Goal: Communication & Community: Ask a question

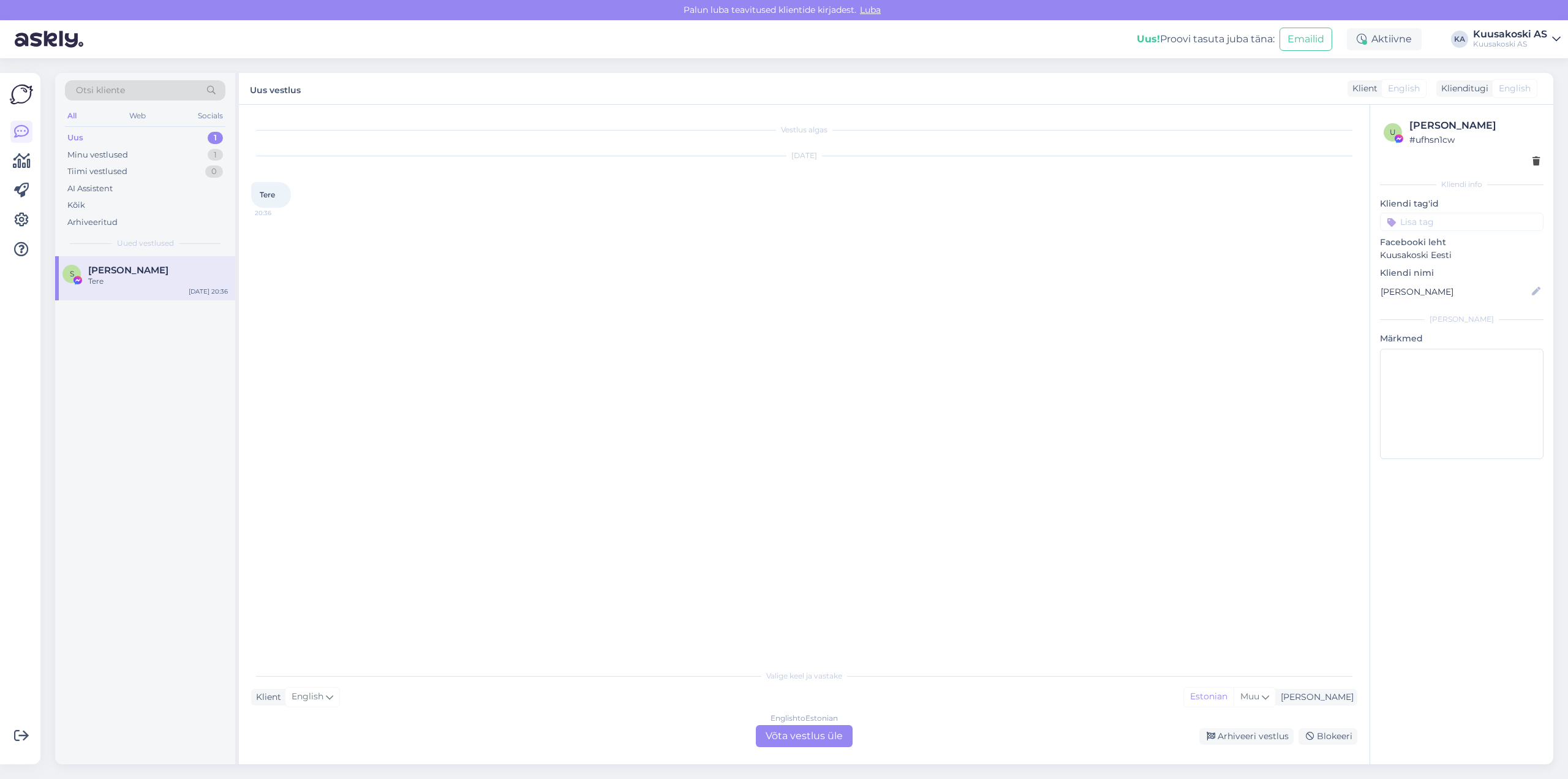
click at [76, 135] on div "Uus" at bounding box center [75, 138] width 16 height 12
click at [73, 135] on div "Uus" at bounding box center [75, 138] width 16 height 12
click at [78, 139] on div "Uus" at bounding box center [75, 138] width 16 height 12
click at [83, 135] on div "Uus 1" at bounding box center [145, 137] width 161 height 17
click at [74, 135] on div "Uus" at bounding box center [75, 138] width 16 height 12
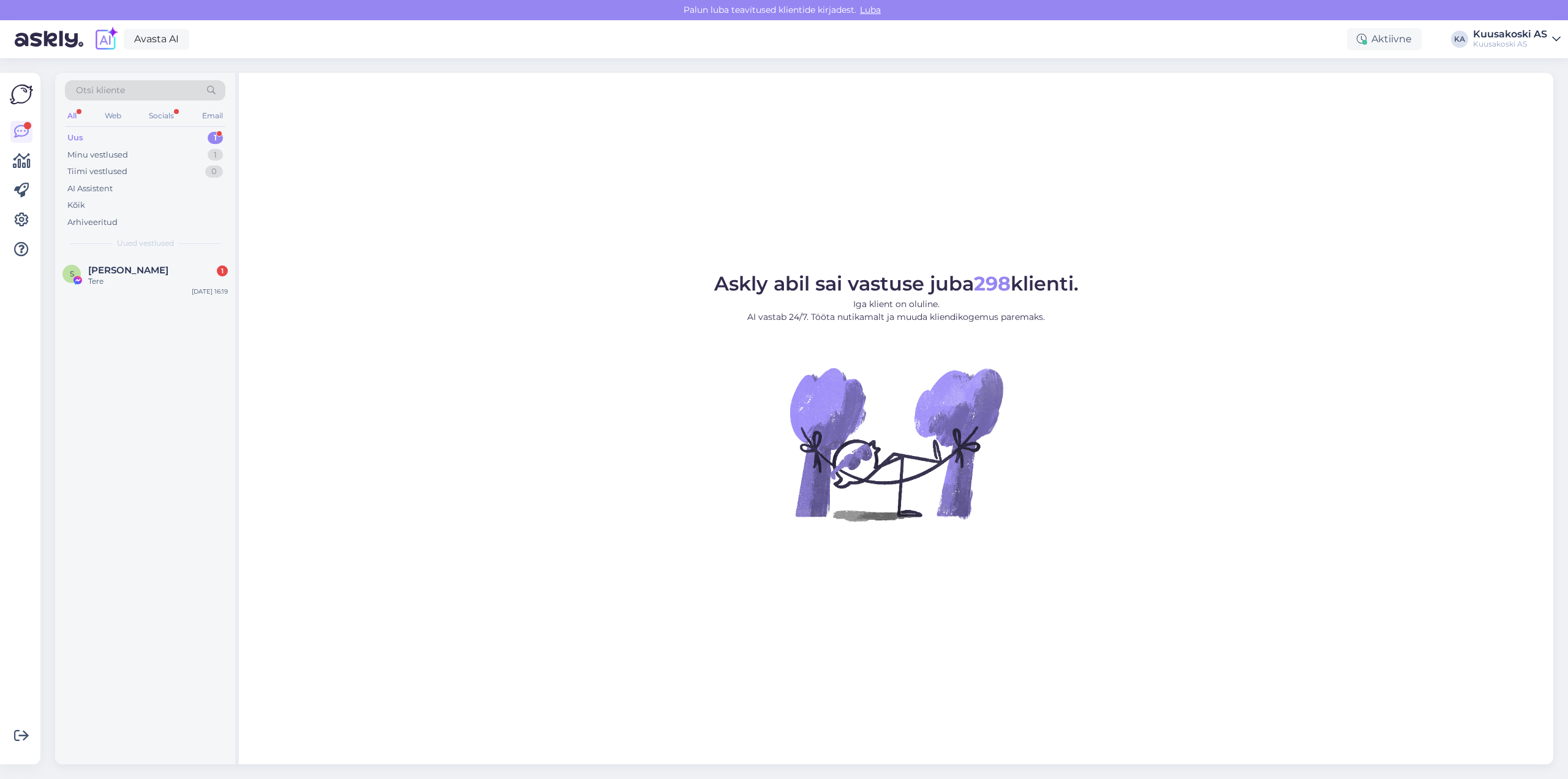
click at [72, 137] on div "Uus" at bounding box center [75, 138] width 16 height 12
click at [223, 268] on div "1" at bounding box center [222, 271] width 11 height 11
